Goal: Information Seeking & Learning: Learn about a topic

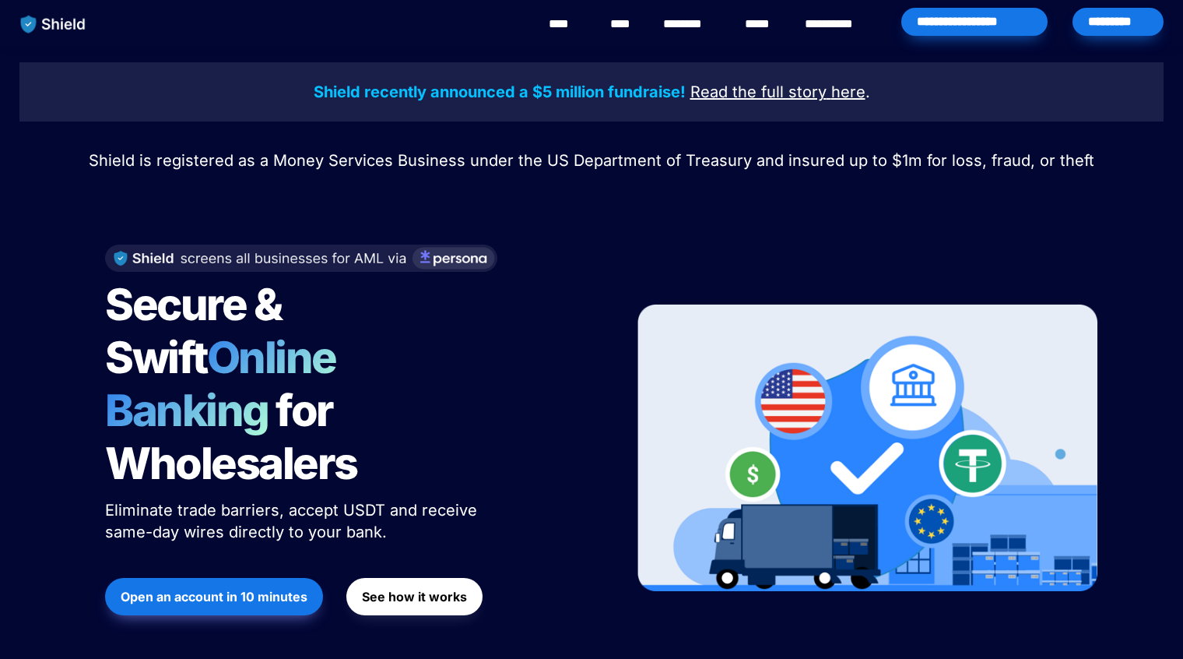
click at [308, 357] on span "Online Banking" at bounding box center [228, 384] width 247 height 106
click at [429, 252] on img at bounding box center [301, 250] width 392 height 27
click at [840, 25] on link "**********" at bounding box center [840, 24] width 71 height 19
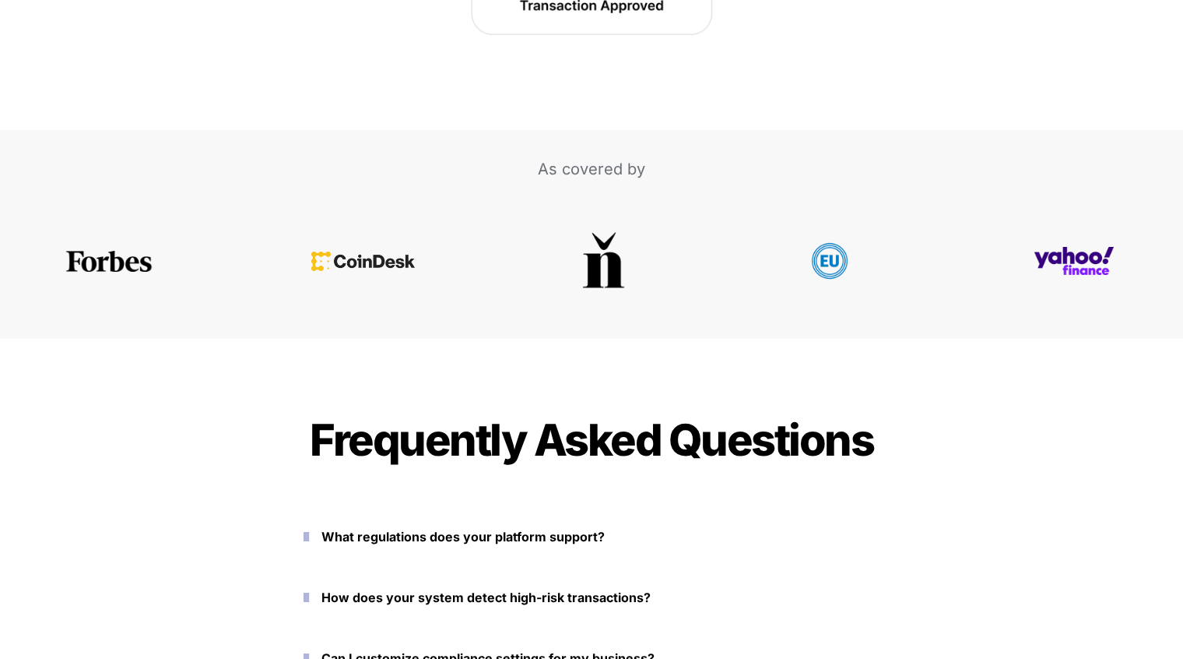
scroll to position [3067, 0]
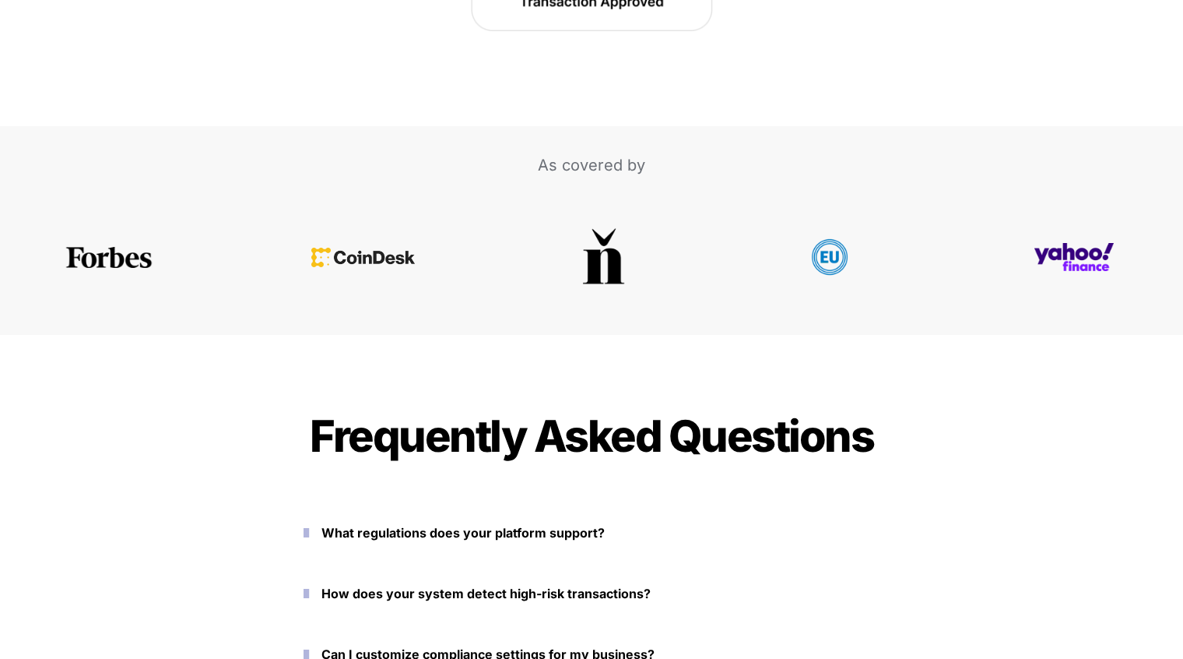
click at [500, 521] on p "What regulations does your platform support?" at bounding box center [601, 532] width 558 height 25
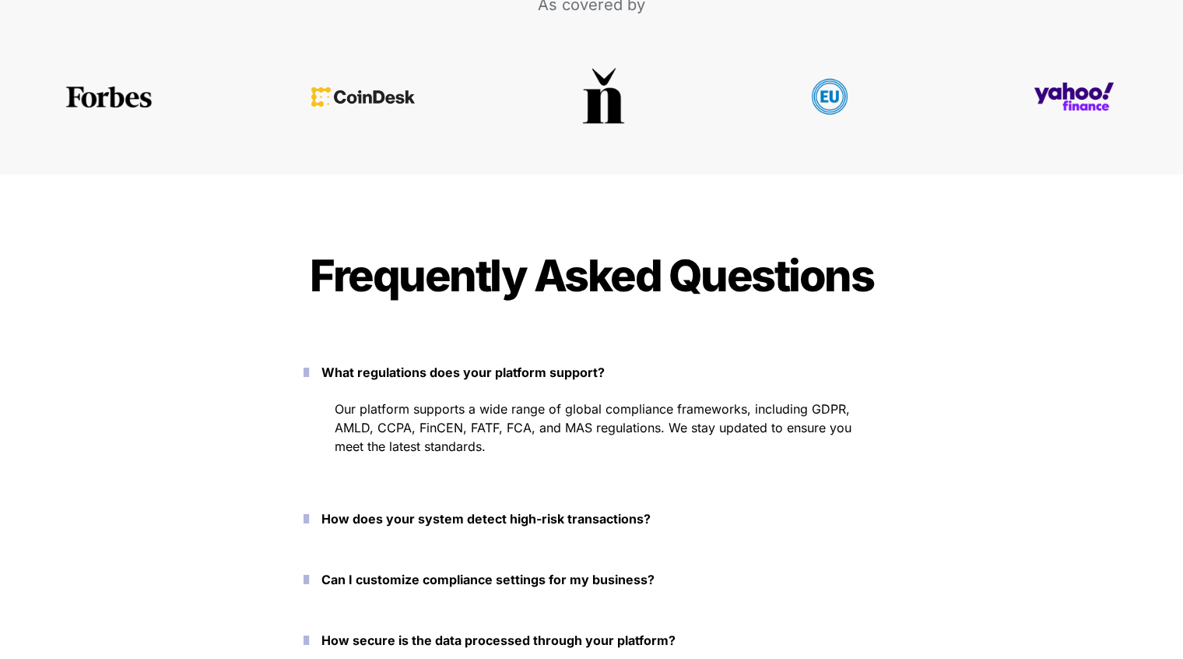
scroll to position [3211, 0]
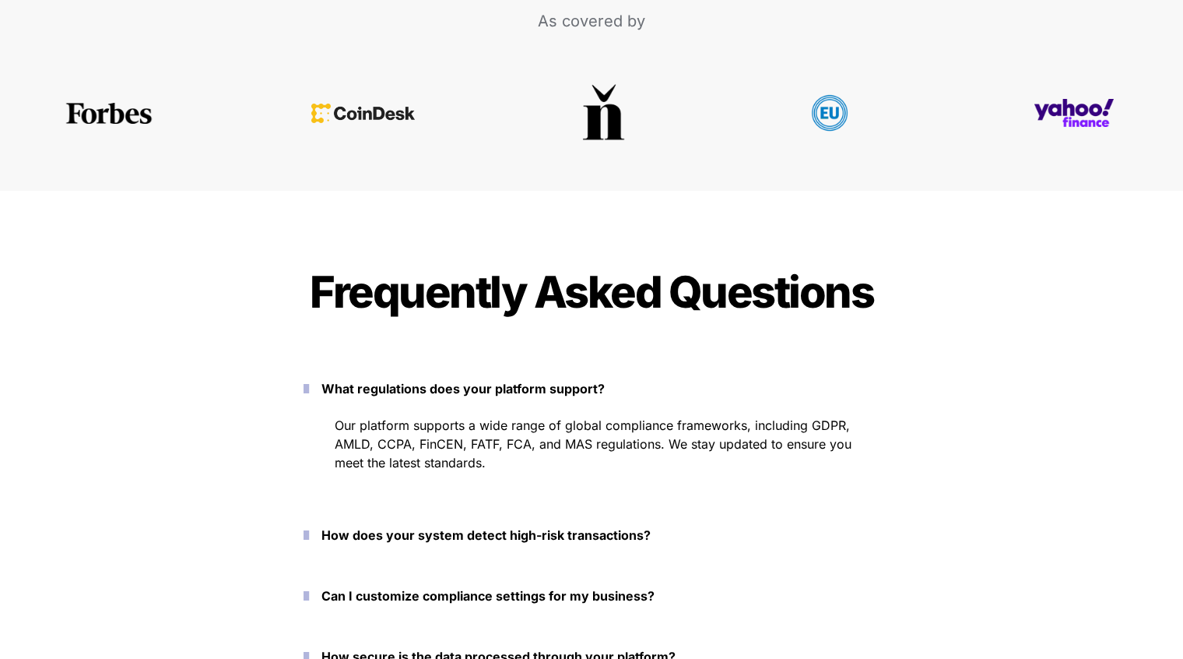
click at [388, 534] on strong "How does your system detect high-risk transactions?" at bounding box center [486, 535] width 329 height 16
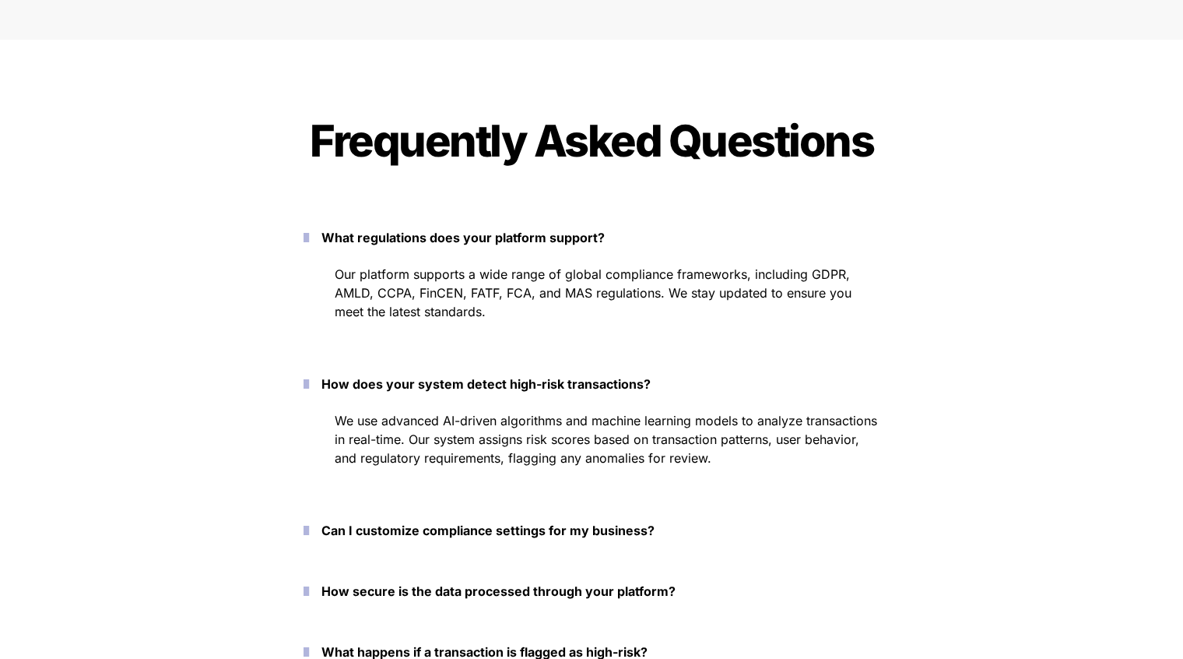
scroll to position [3367, 0]
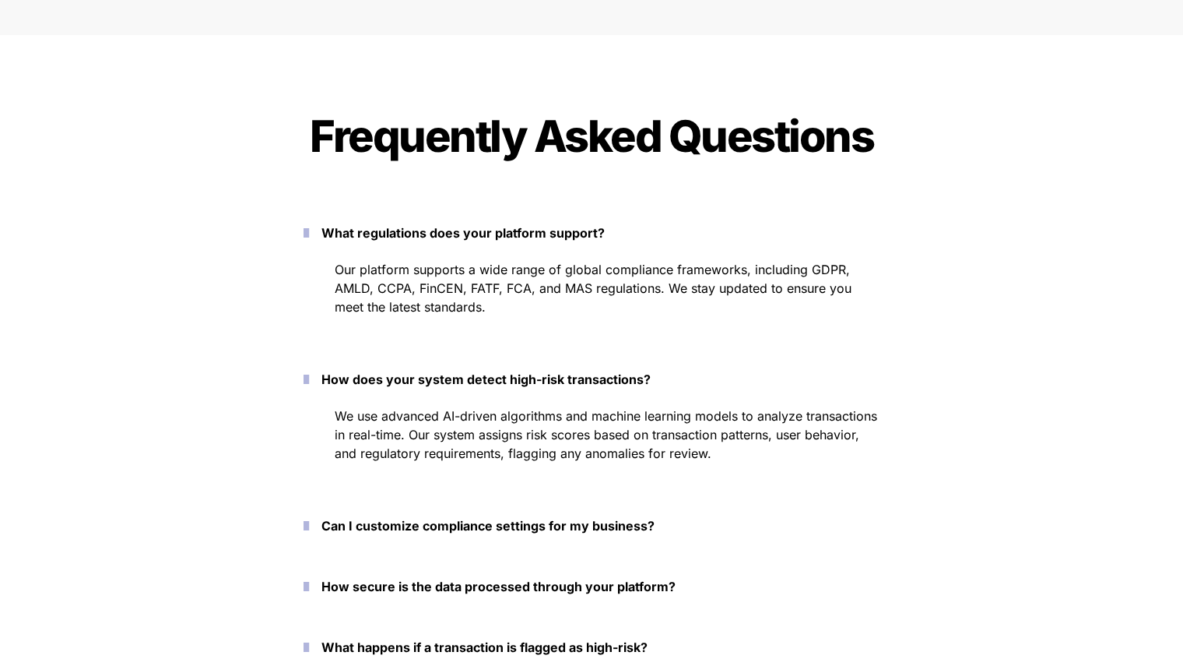
click at [397, 394] on button "How does your system detect high-risk transactions?" at bounding box center [591, 379] width 623 height 48
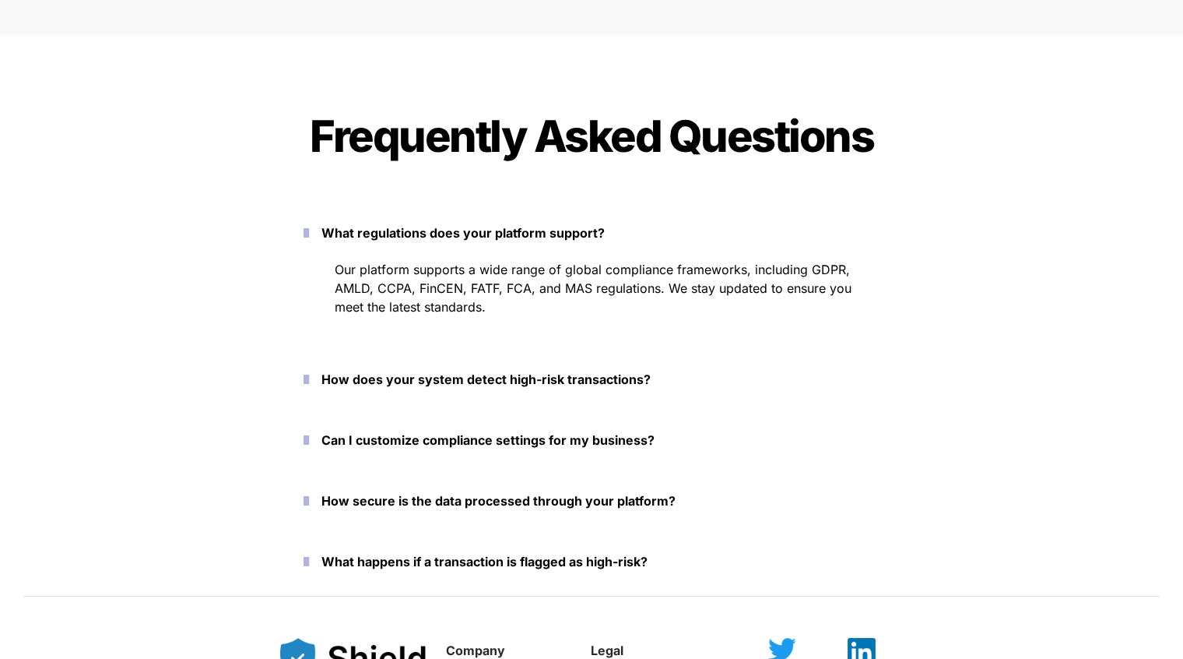
click at [309, 230] on icon "button" at bounding box center [306, 232] width 5 height 19
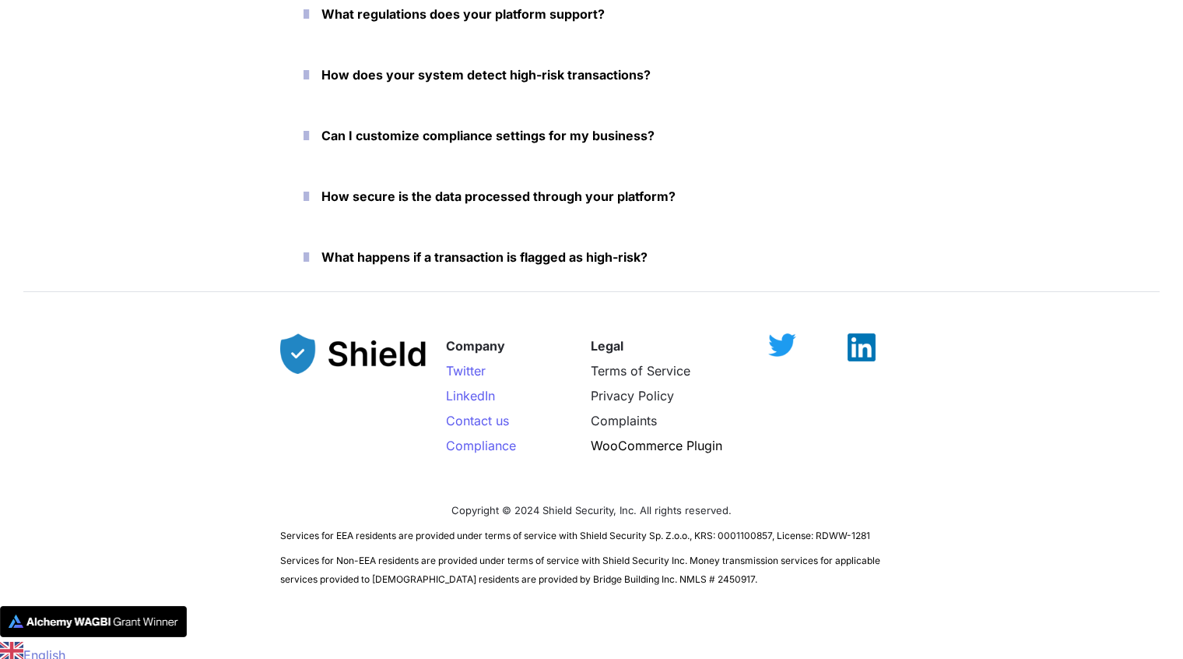
scroll to position [3592, 0]
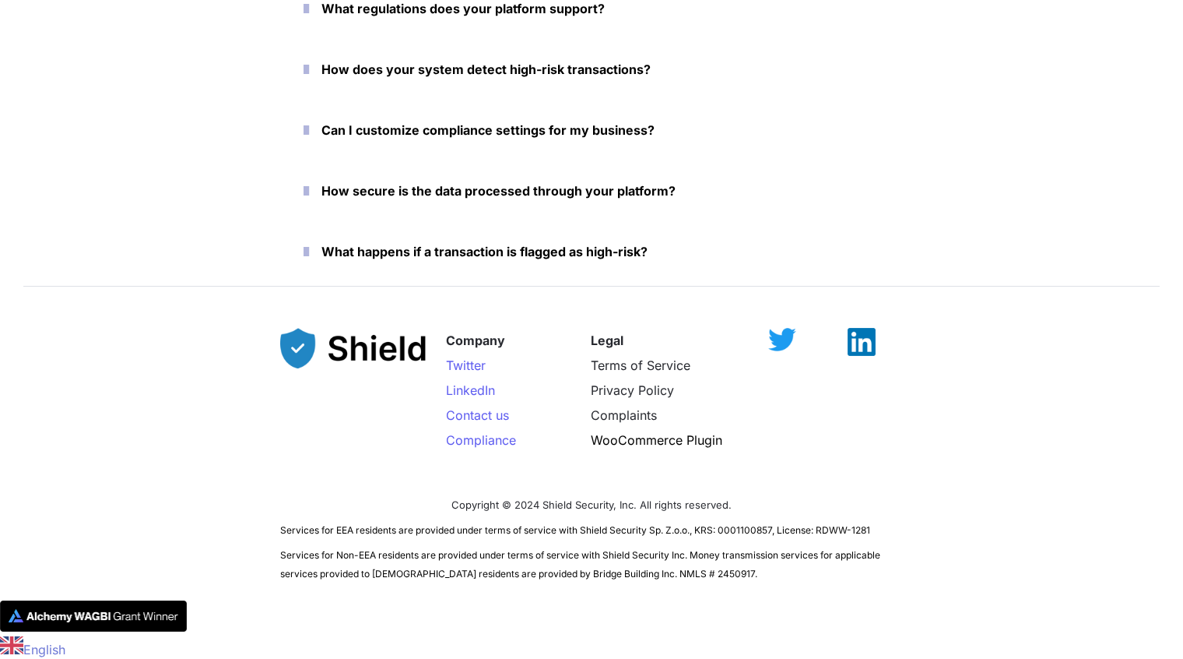
click at [676, 576] on p "Services for Non-EEA residents are provided under terms of service with Shield …" at bounding box center [591, 563] width 623 height 44
click at [566, 575] on span "Services for Non-EEA residents are provided under terms of service with Shield …" at bounding box center [581, 564] width 603 height 30
drag, startPoint x: 670, startPoint y: 570, endPoint x: 504, endPoint y: 571, distance: 165.8
click at [504, 571] on span "Services for Non-EEA residents are provided under terms of service with Shield …" at bounding box center [581, 564] width 603 height 30
copy span "Bridge Building Inc. NMLS # 2450917."
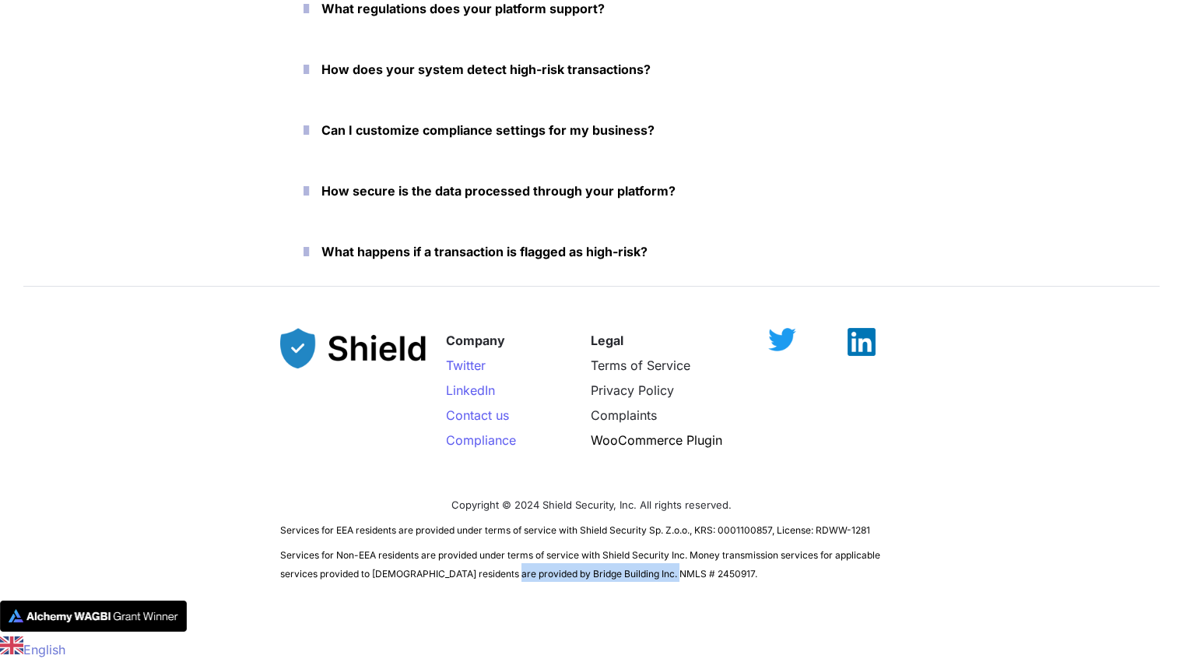
click at [528, 573] on span "Services for Non-EEA residents are provided under terms of service with Shield …" at bounding box center [581, 564] width 603 height 30
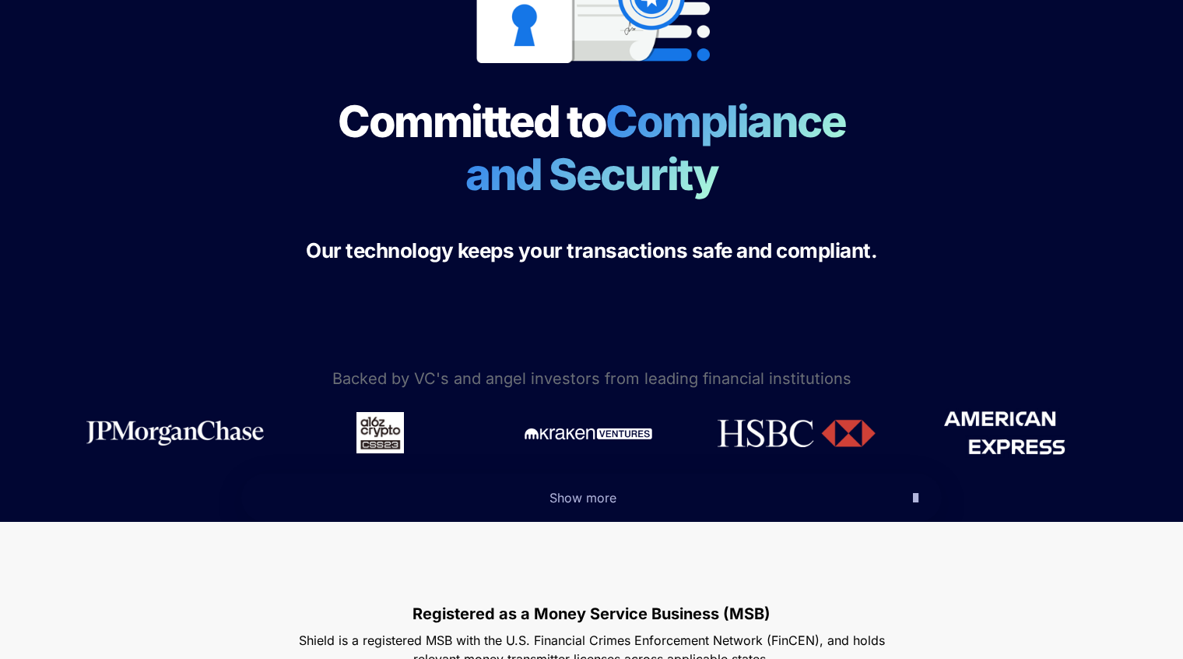
scroll to position [0, 0]
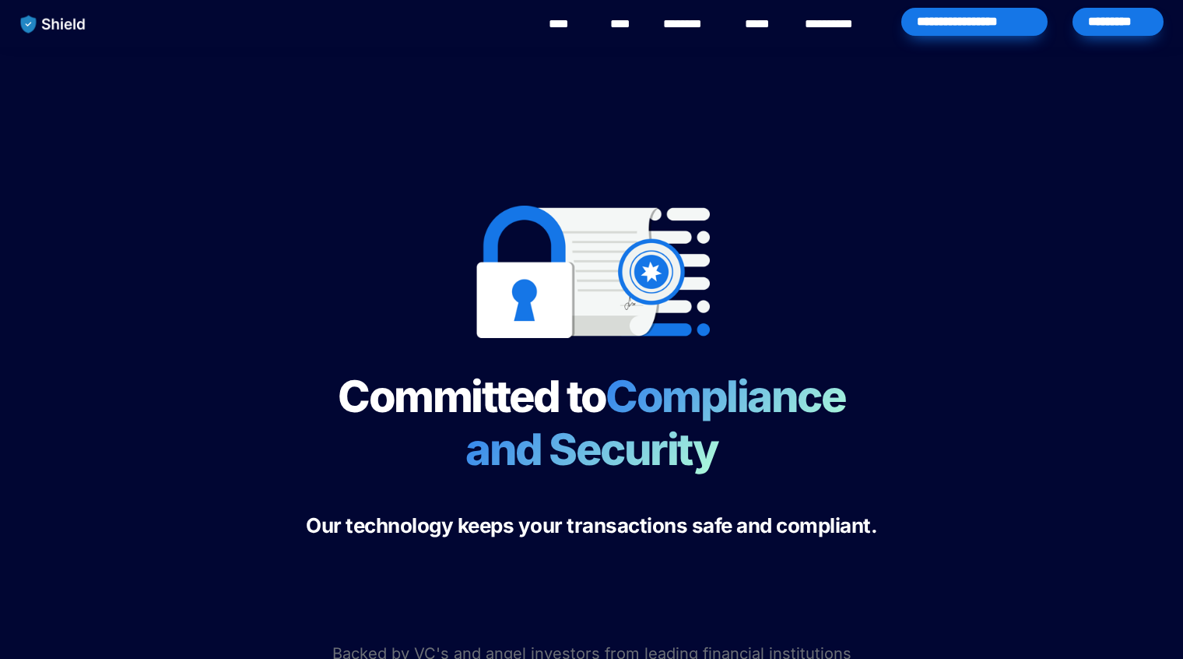
click at [553, 23] on link "****" at bounding box center [566, 24] width 35 height 19
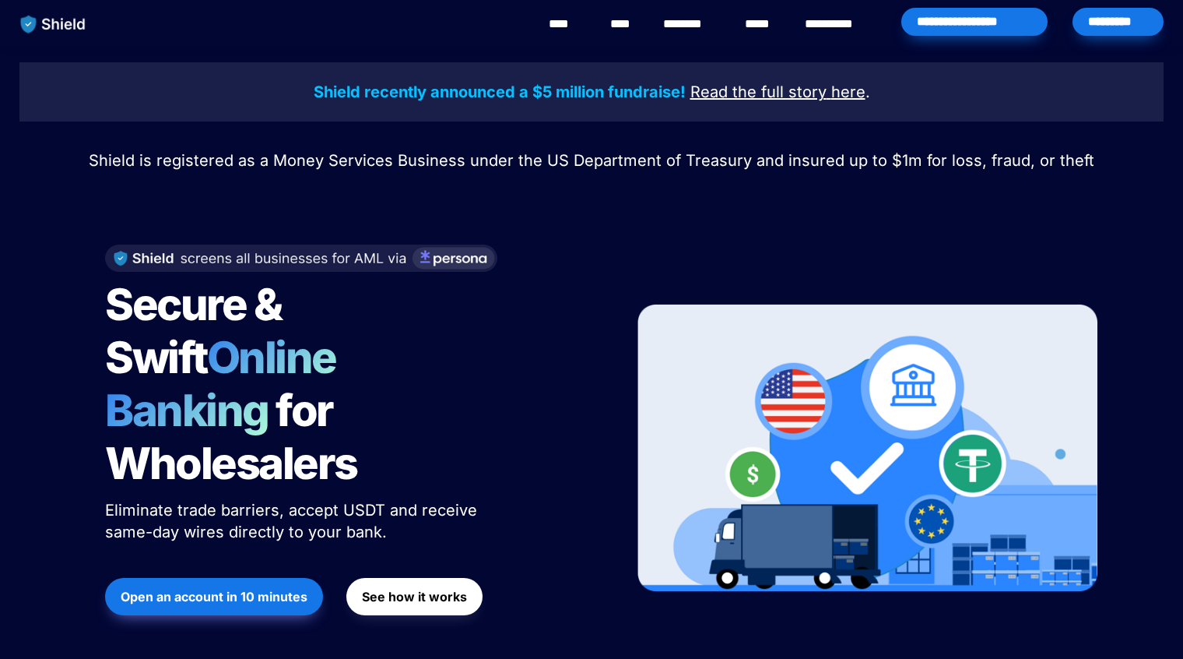
click at [525, 269] on div at bounding box center [350, 258] width 490 height 28
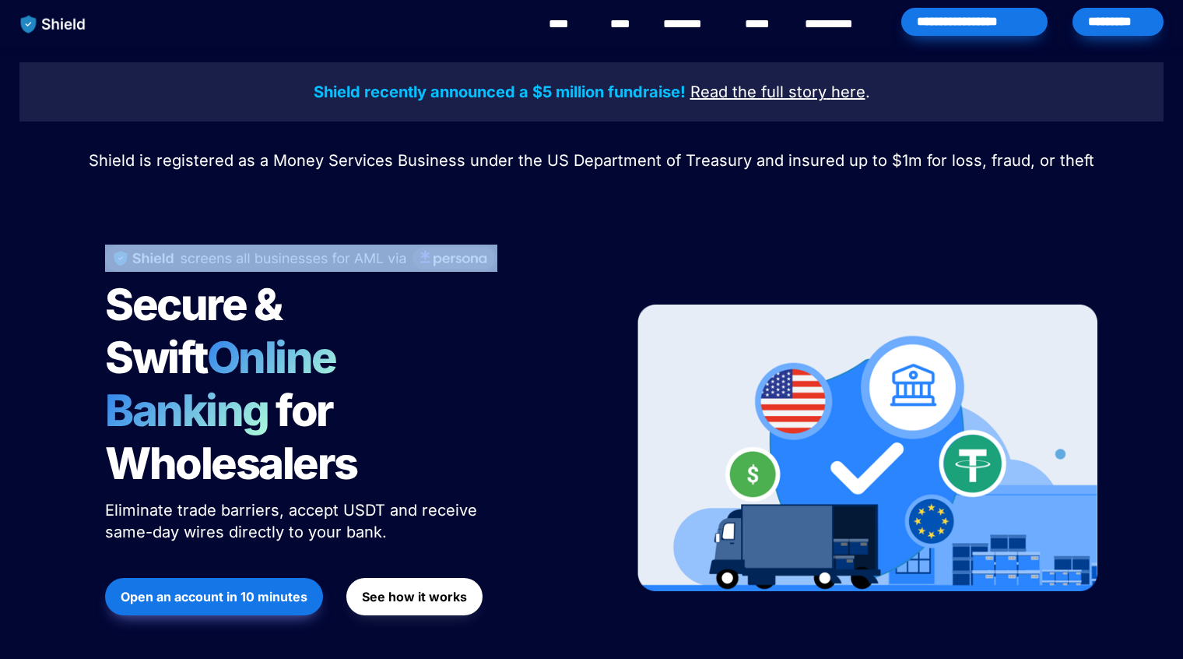
drag, startPoint x: 522, startPoint y: 269, endPoint x: 107, endPoint y: 161, distance: 428.1
click at [109, 163] on div "Shield recently announced a $5 million fundraise! Read the full story here . Sh…" at bounding box center [591, 373] width 1183 height 652
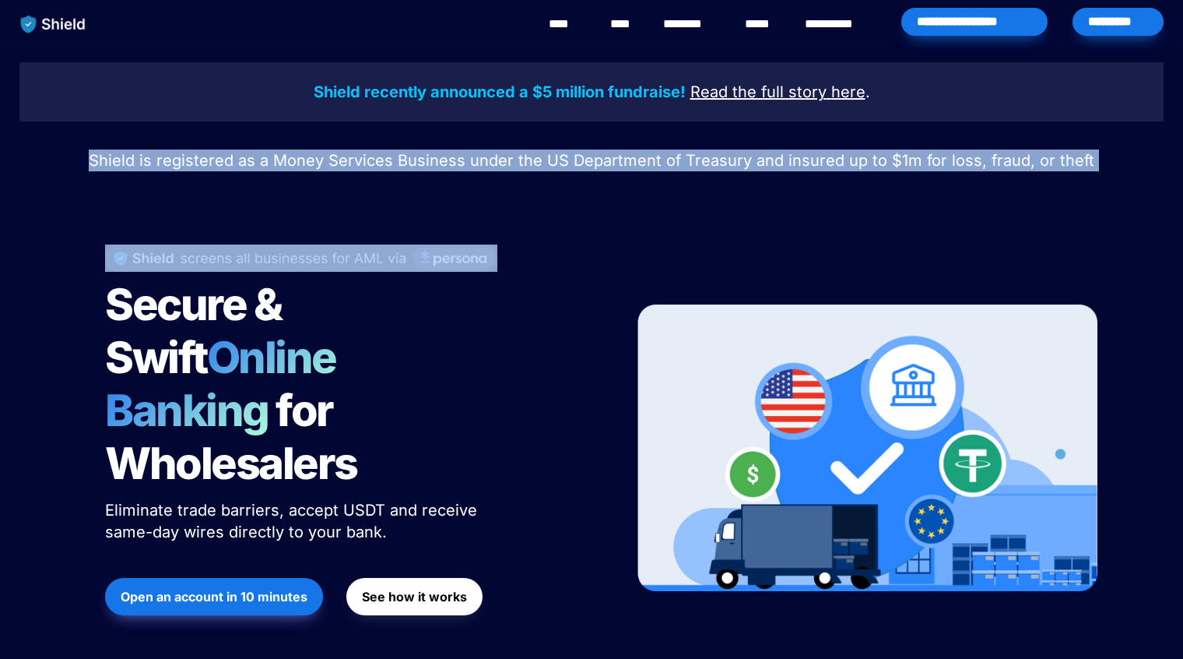
click at [75, 170] on p "Shield is registered as a Money Services Business under the US Department of Tr…" at bounding box center [591, 160] width 1144 height 28
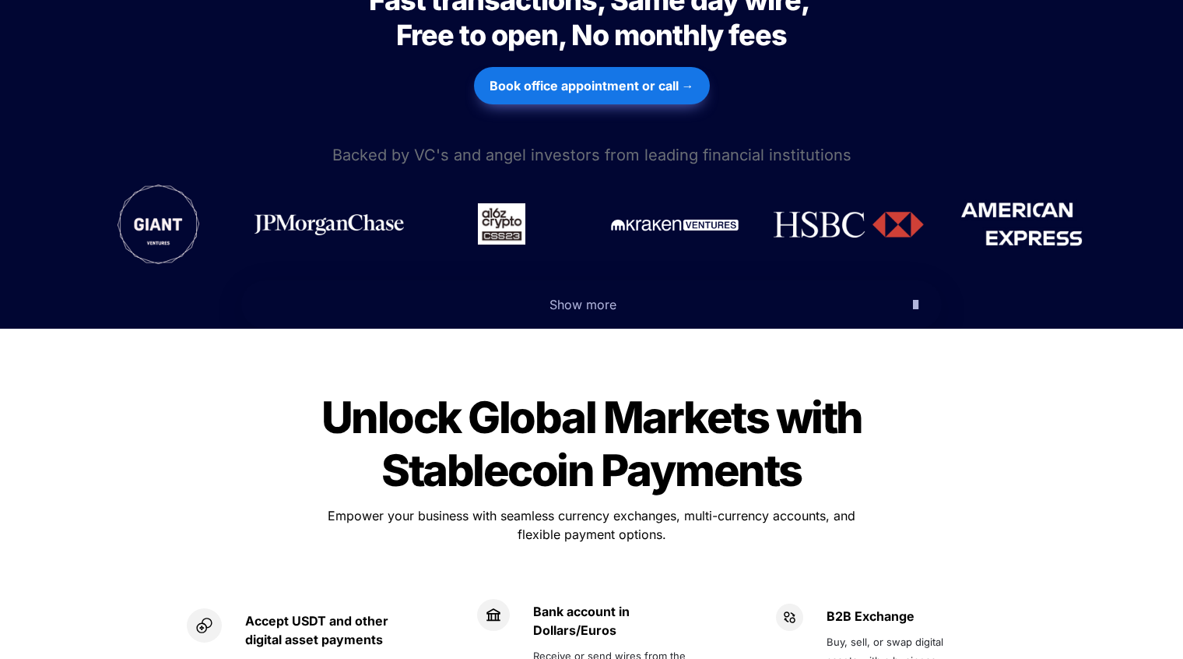
scroll to position [763, 0]
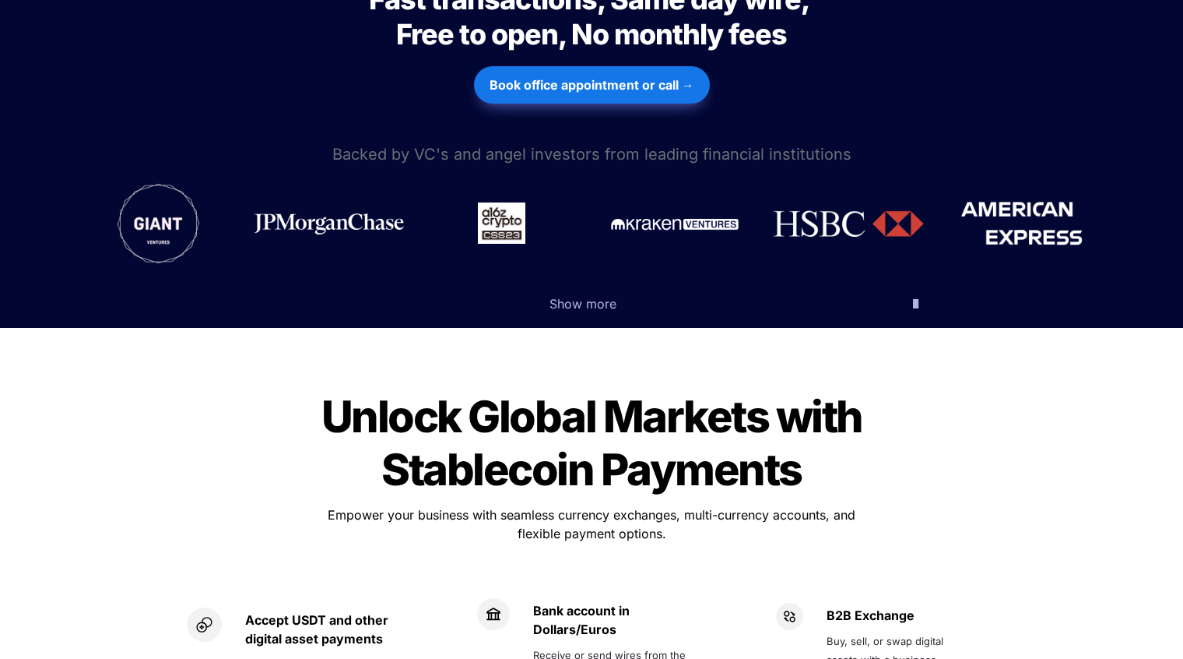
click at [913, 294] on icon "button" at bounding box center [915, 303] width 5 height 19
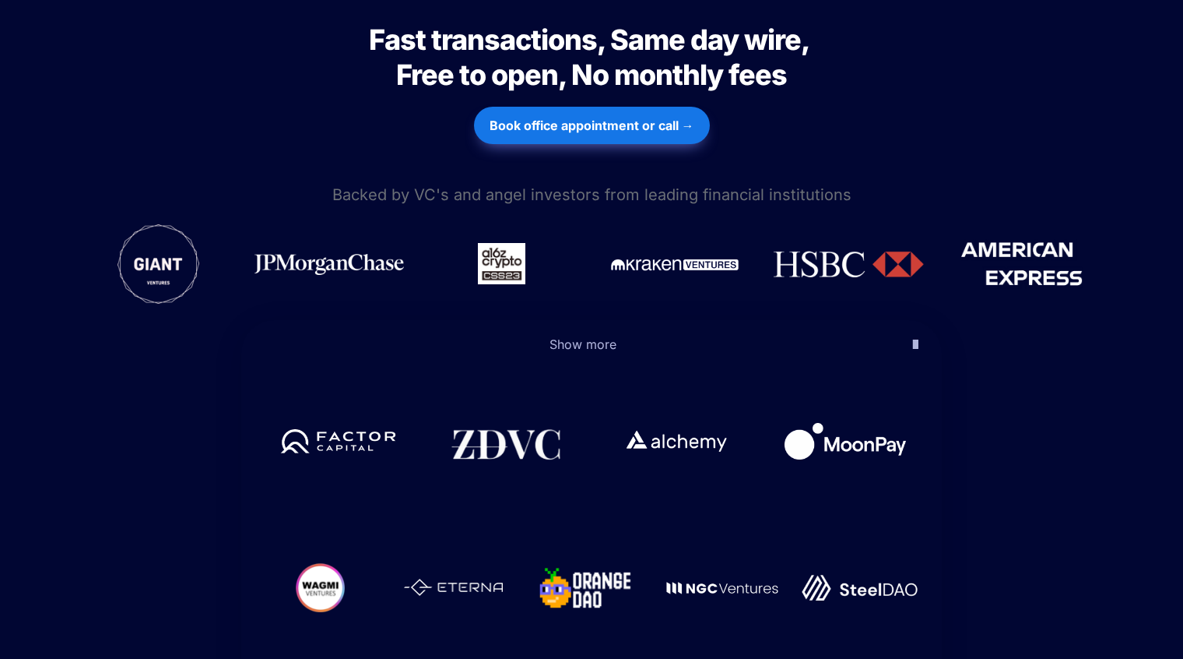
scroll to position [689, 0]
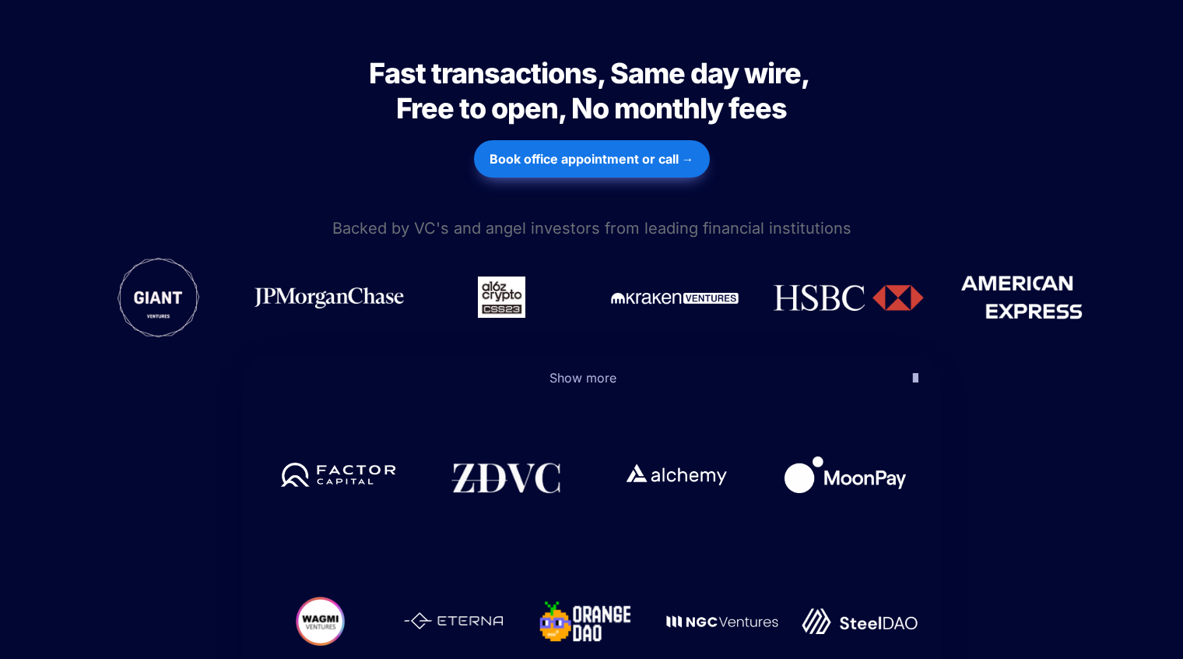
click at [913, 368] on icon "button" at bounding box center [915, 377] width 5 height 19
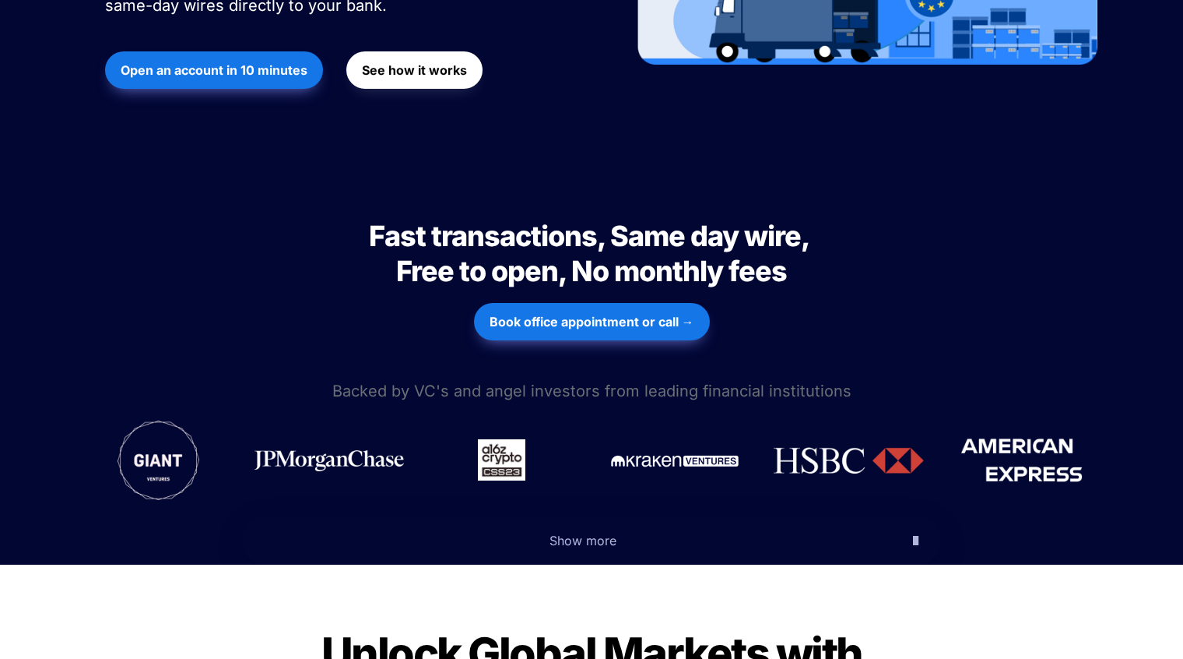
scroll to position [0, 0]
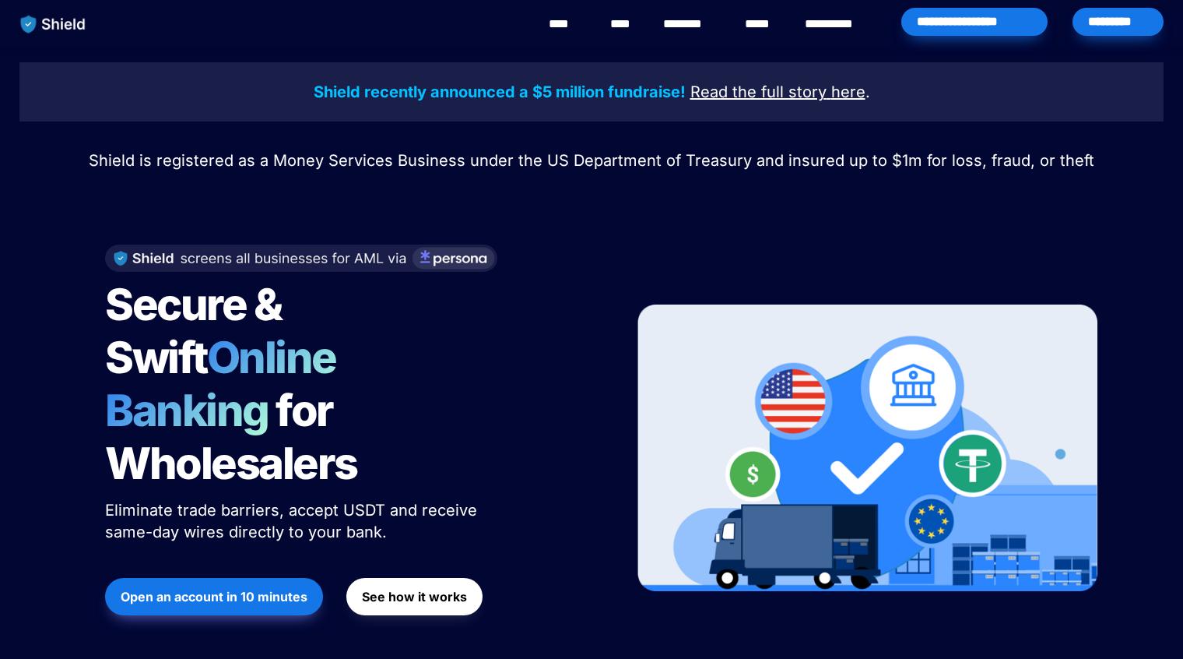
click at [58, 10] on img "main navigation" at bounding box center [53, 24] width 80 height 33
click at [836, 25] on link "**********" at bounding box center [840, 24] width 71 height 19
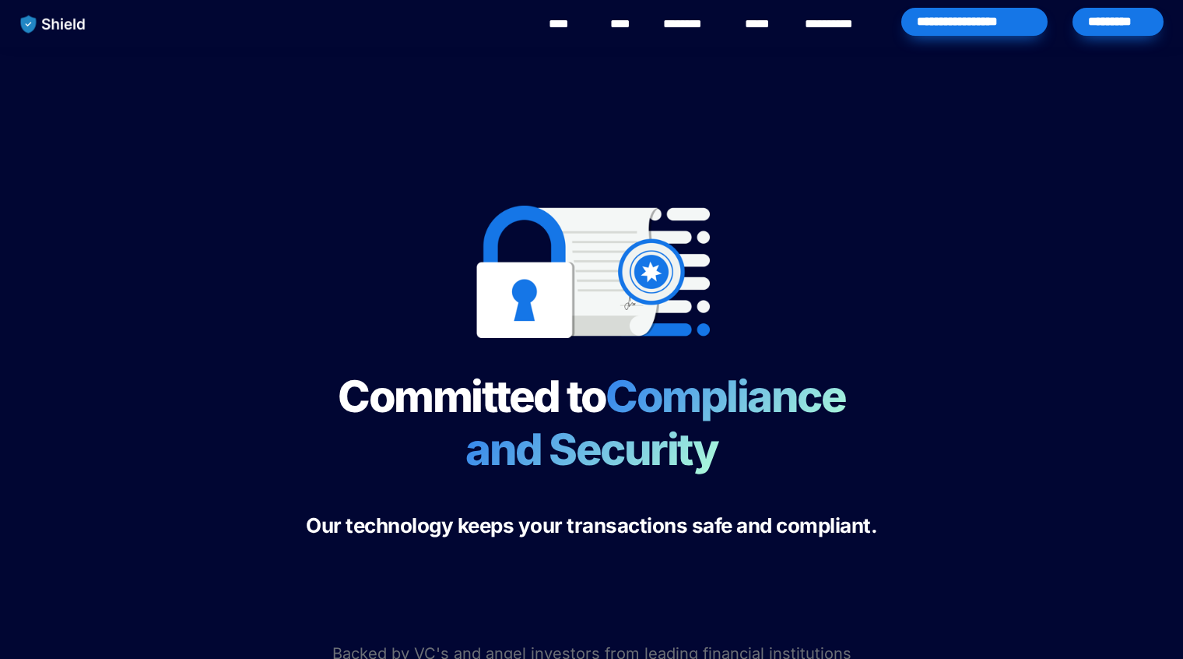
click at [572, 24] on link "****" at bounding box center [566, 24] width 35 height 19
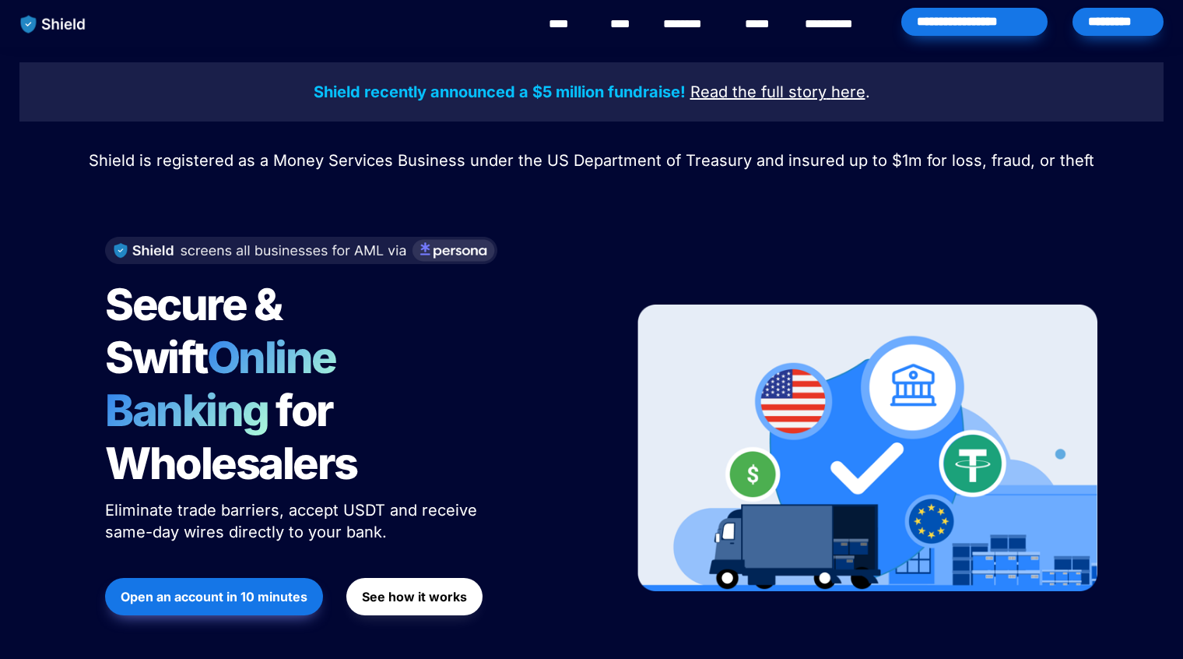
drag, startPoint x: 546, startPoint y: 253, endPoint x: 258, endPoint y: 261, distance: 287.4
click at [258, 261] on div at bounding box center [350, 258] width 490 height 28
click at [57, 199] on div "Shield recently announced a $5 million fundraise! Read the full story here . Sh…" at bounding box center [591, 373] width 1183 height 652
click at [438, 258] on img at bounding box center [301, 250] width 392 height 27
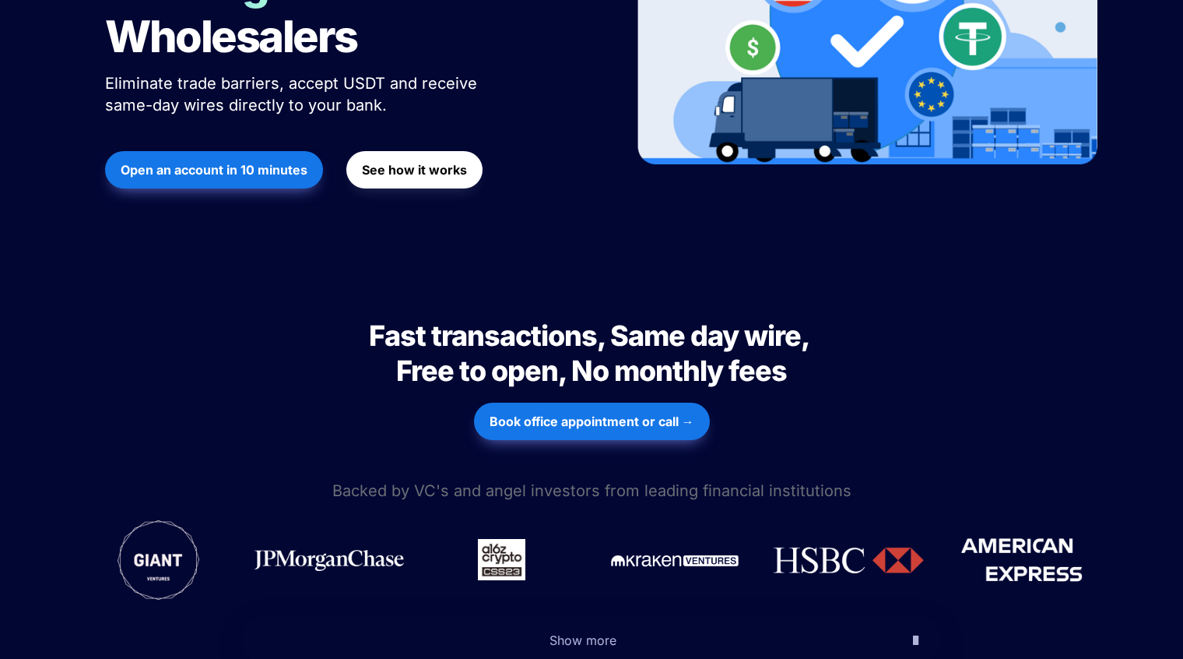
scroll to position [426, 0]
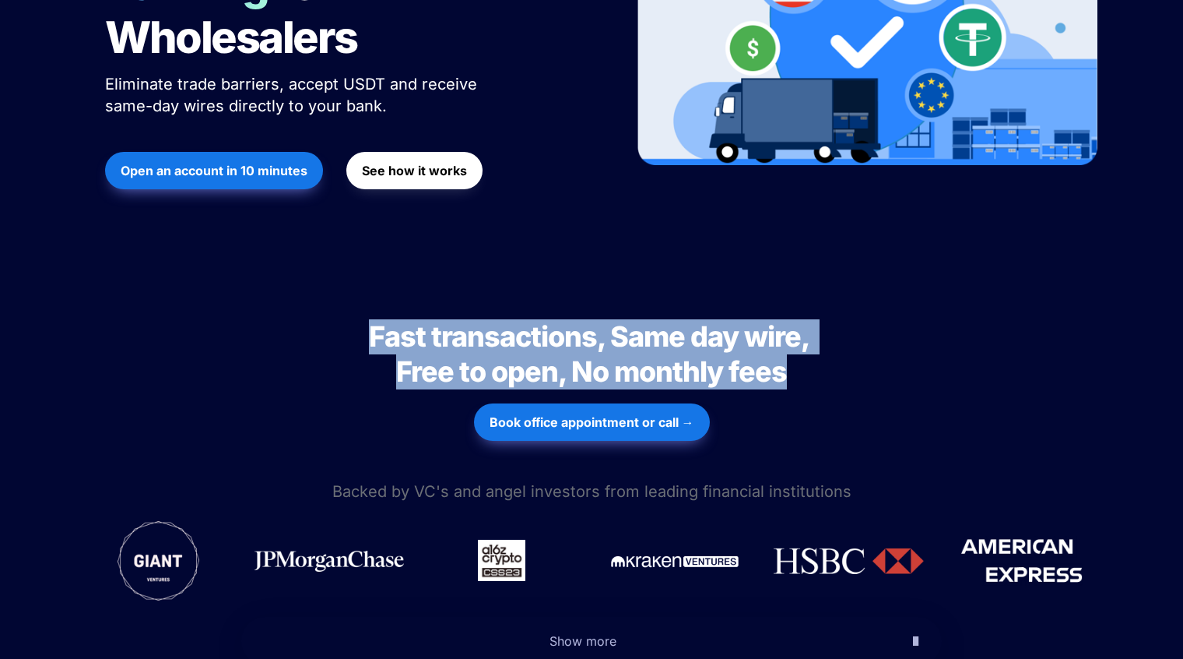
drag, startPoint x: 799, startPoint y: 329, endPoint x: 356, endPoint y: 260, distance: 449.0
click at [356, 313] on h2 "Fast transactions, Same day wire, Free to open, No monthly fees" at bounding box center [591, 354] width 545 height 83
copy span "Fast transactions, Same day wire, Free to open, No monthly fees"
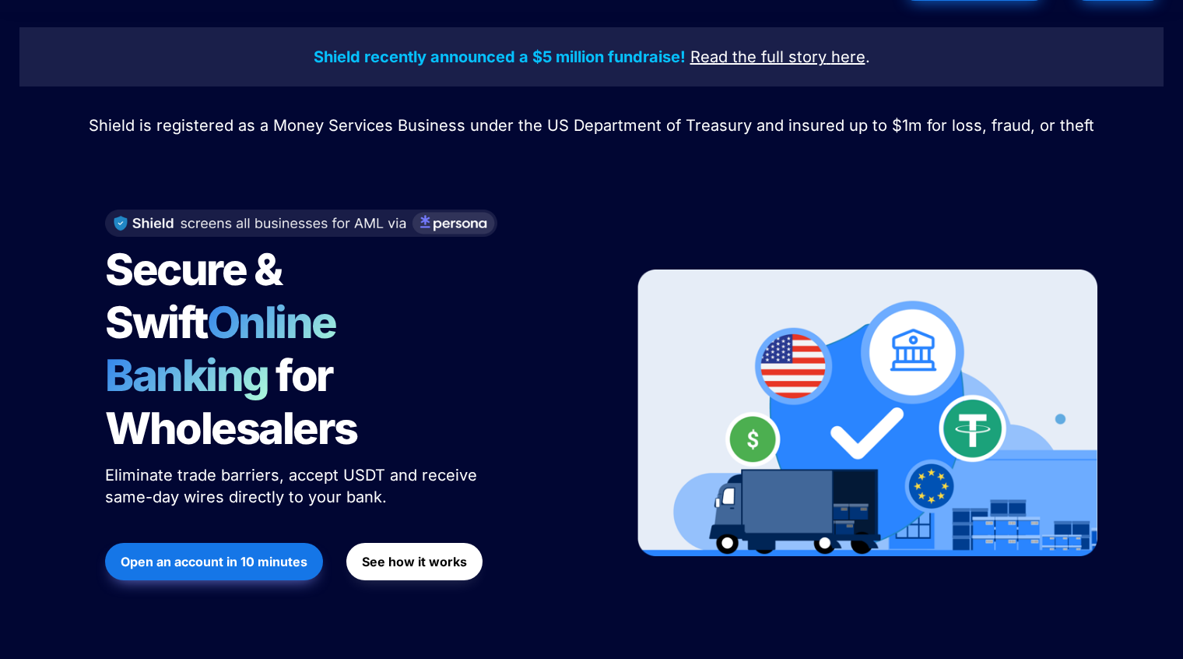
scroll to position [0, 0]
